Goal: Information Seeking & Learning: Learn about a topic

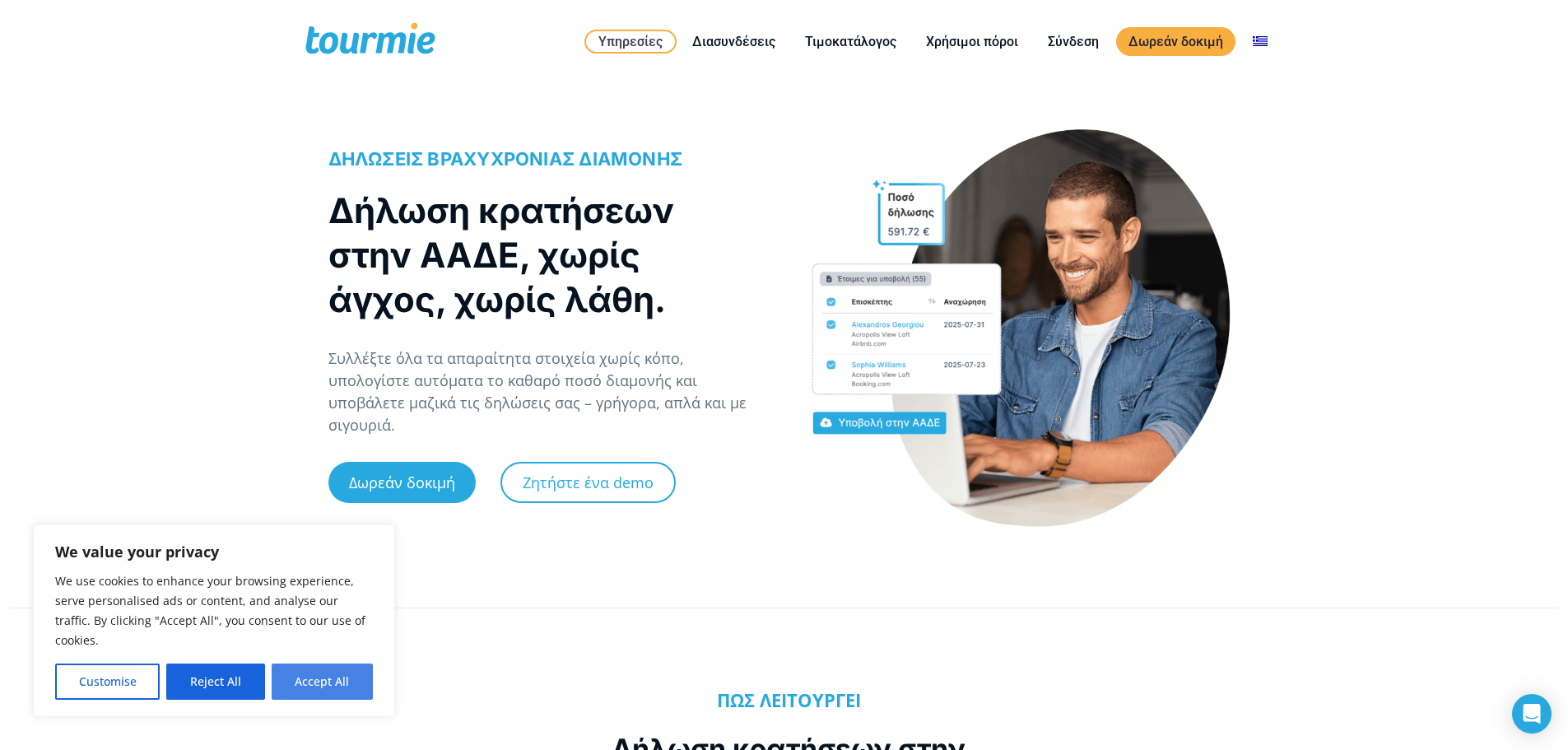
click at [345, 679] on button "Accept All" at bounding box center [322, 681] width 101 height 36
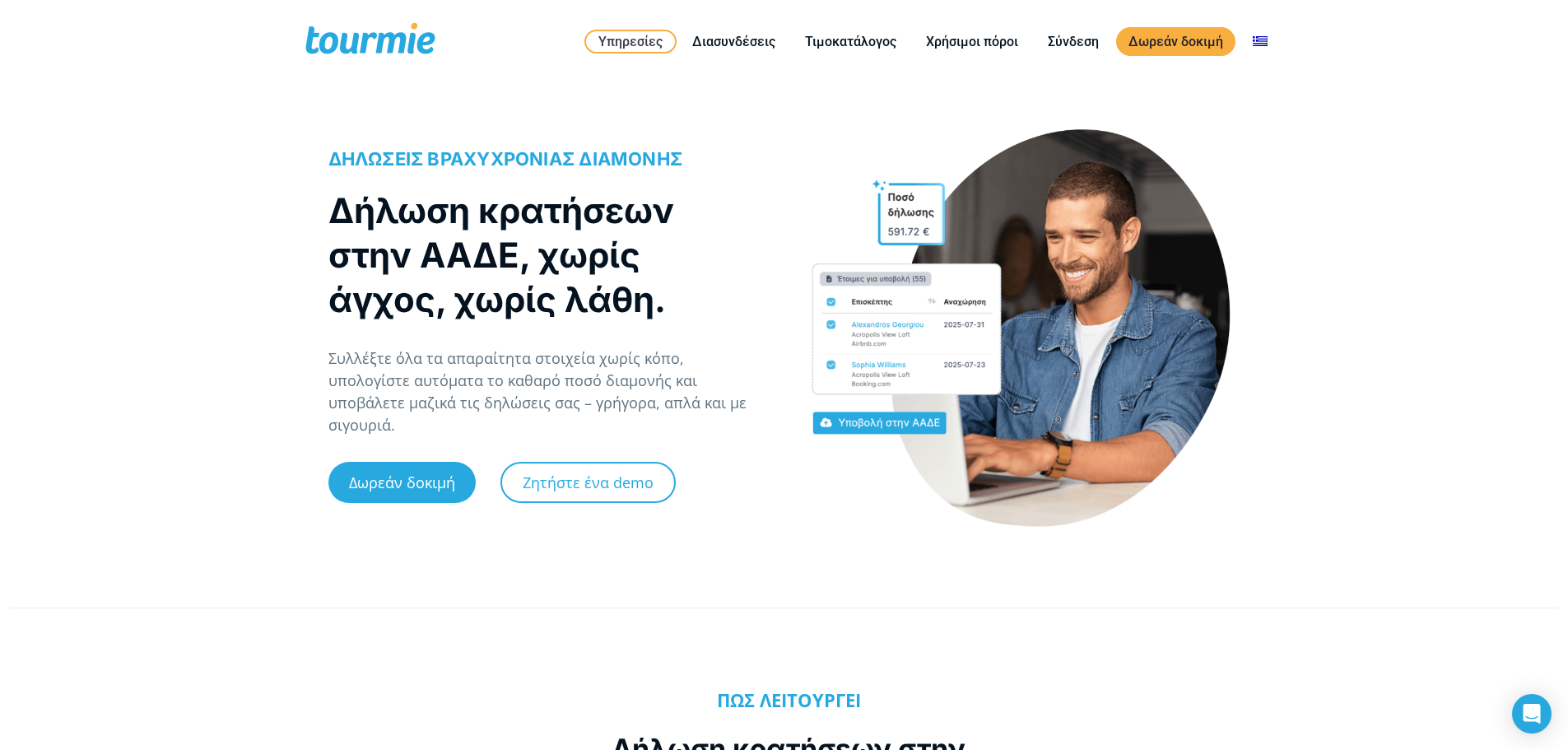
checkbox input "true"
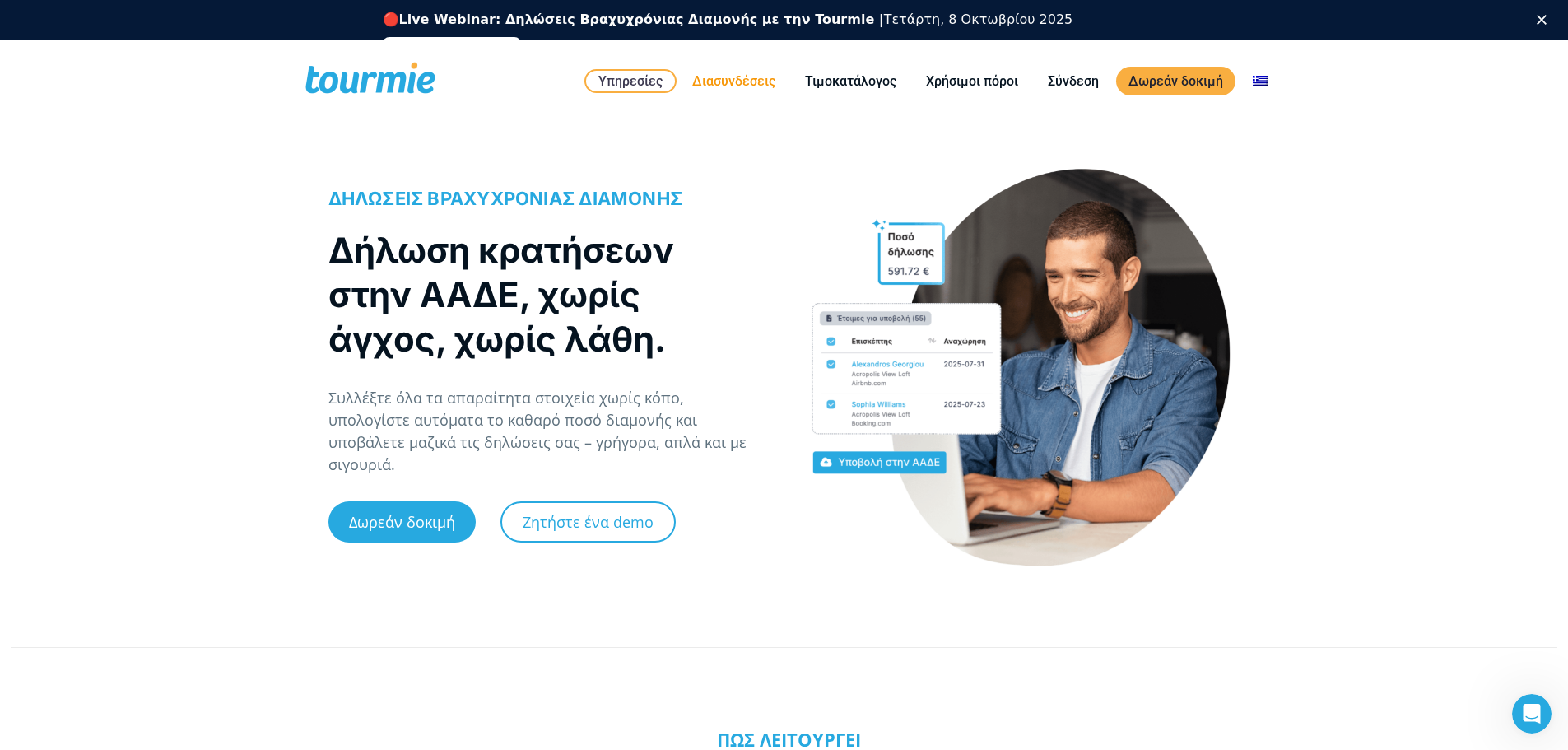
click at [745, 75] on link "Διασυνδέσεις" at bounding box center [734, 81] width 108 height 21
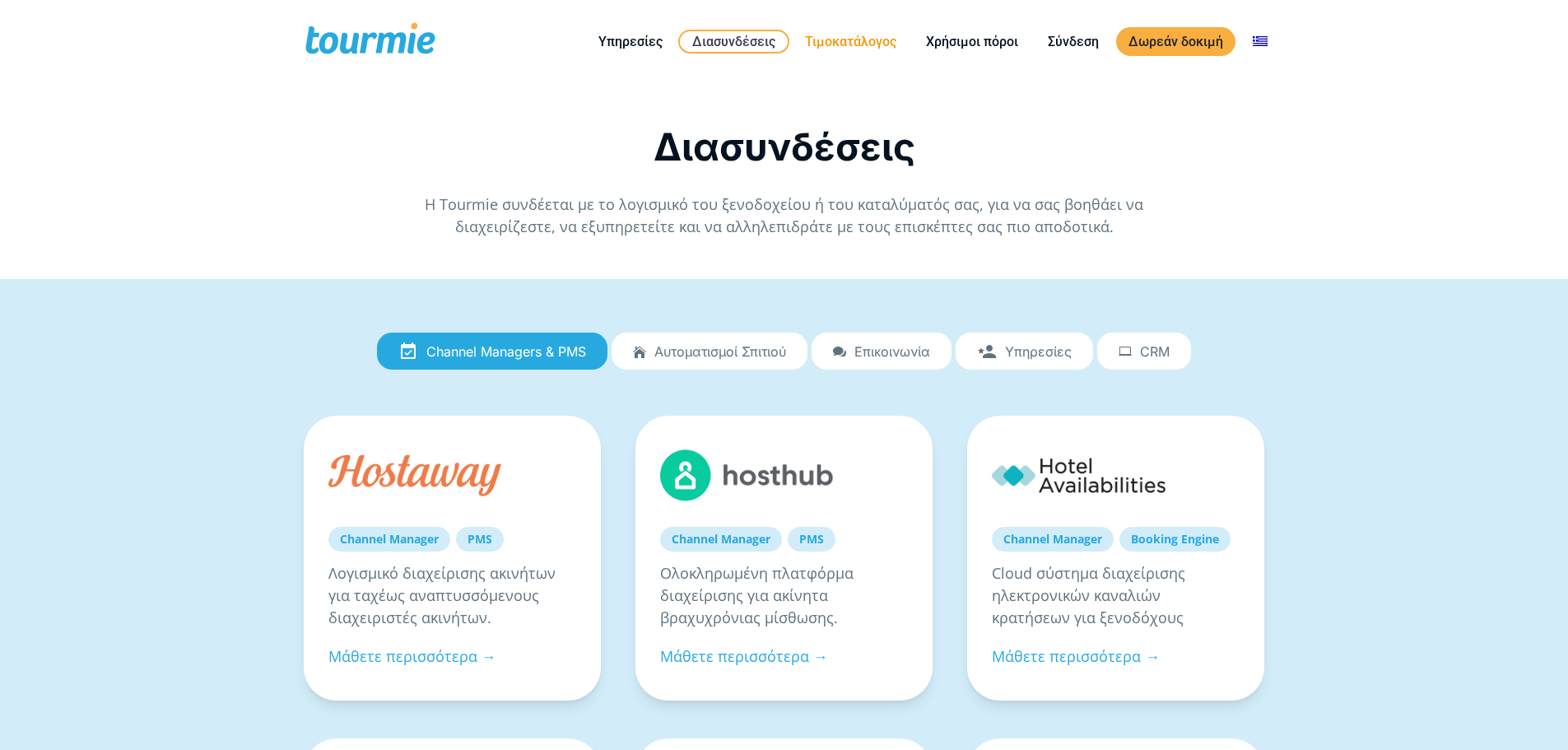
click at [843, 37] on link "Τιμοκατάλογος" at bounding box center [850, 42] width 116 height 21
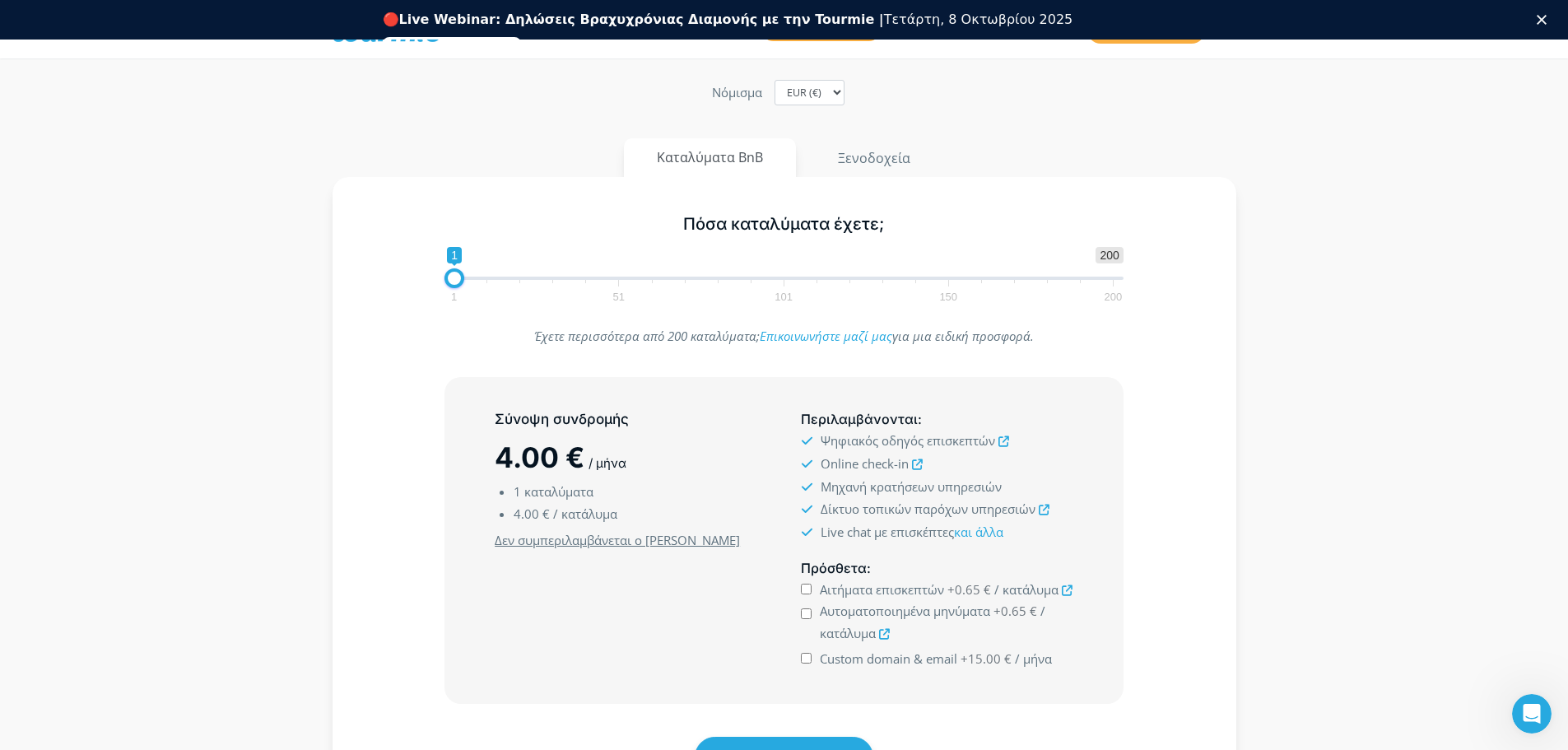
scroll to position [165, 0]
click at [872, 153] on button "Ξενοδοχεία" at bounding box center [874, 156] width 140 height 39
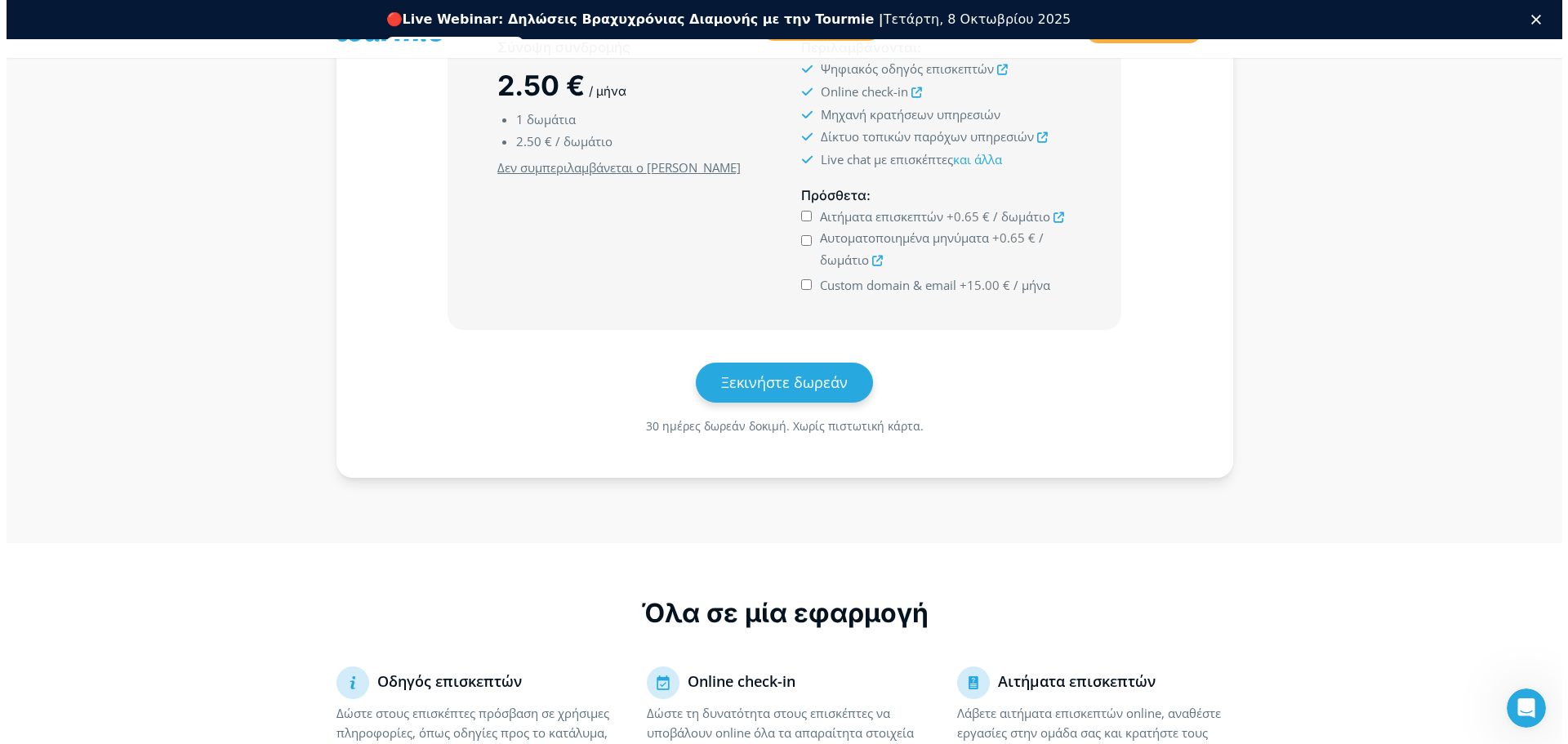
scroll to position [0, 0]
